Goal: Information Seeking & Learning: Check status

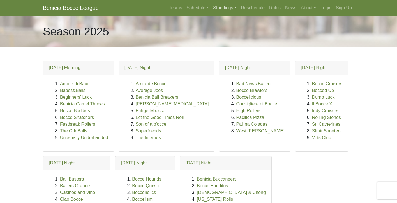
click at [225, 7] on link "Standings" at bounding box center [225, 7] width 28 height 11
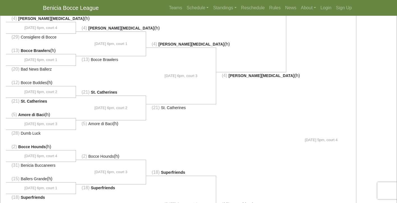
scroll to position [85, 0]
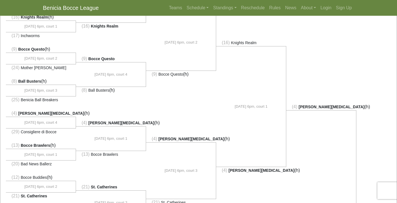
click at [322, 106] on span "[PERSON_NAME][MEDICAL_DATA]" at bounding box center [332, 106] width 66 height 4
click at [322, 102] on li at bounding box center [322, 39] width 70 height 128
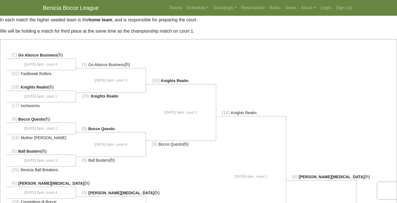
scroll to position [15, 0]
click at [221, 4] on link "Standings" at bounding box center [225, 7] width 28 height 11
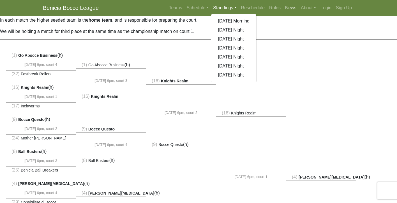
click at [288, 7] on link "News" at bounding box center [291, 7] width 16 height 11
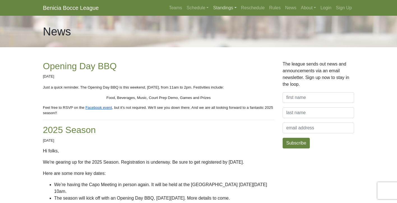
click at [218, 4] on link "Standings" at bounding box center [225, 7] width 28 height 11
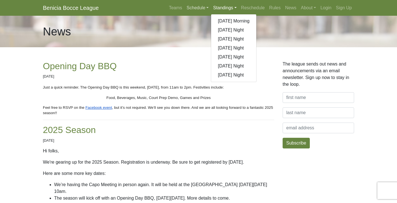
click at [196, 10] on link "Schedule" at bounding box center [198, 7] width 27 height 11
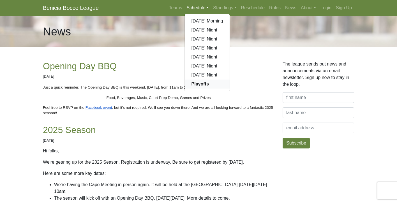
click at [202, 85] on strong "Playoffs" at bounding box center [200, 83] width 17 height 5
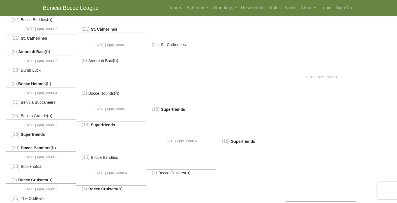
scroll to position [243, 0]
